Goal: Find specific page/section: Find specific page/section

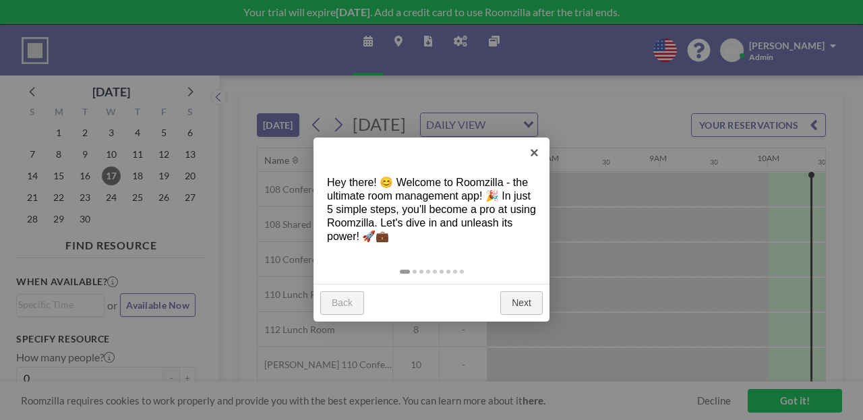
scroll to position [0, 832]
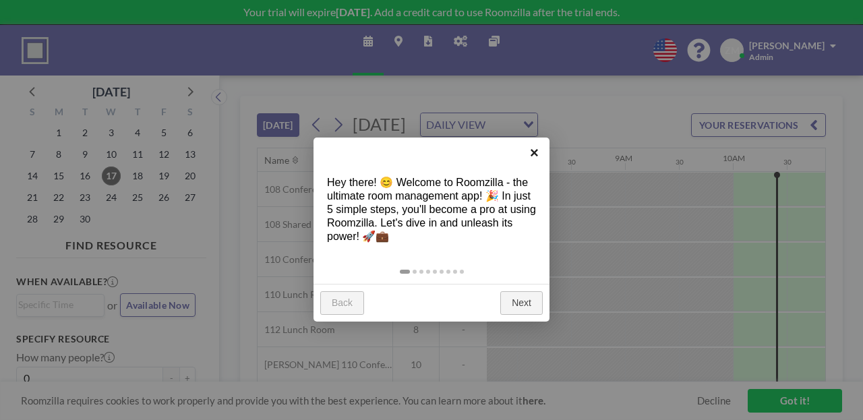
click at [534, 159] on link "×" at bounding box center [534, 152] width 30 height 30
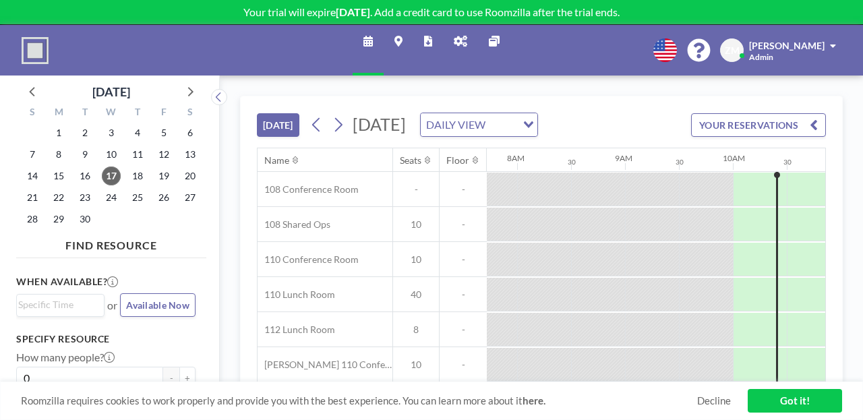
click at [456, 42] on link "Admin panel" at bounding box center [460, 50] width 35 height 51
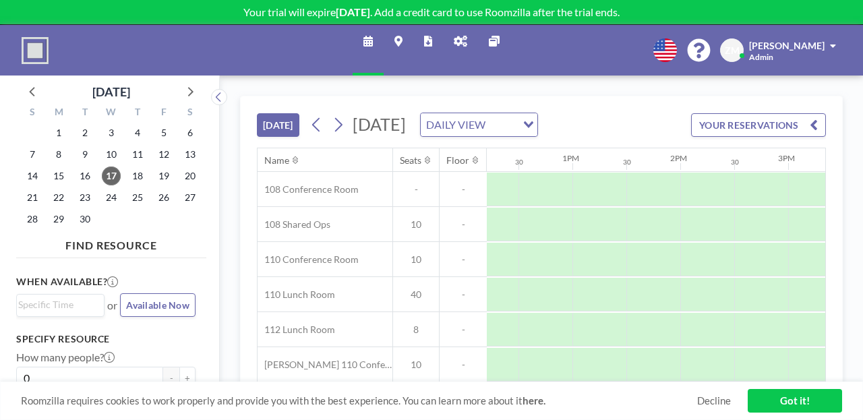
scroll to position [0, 1322]
click at [436, 30] on link "Reports" at bounding box center [428, 50] width 30 height 51
